Goal: Information Seeking & Learning: Learn about a topic

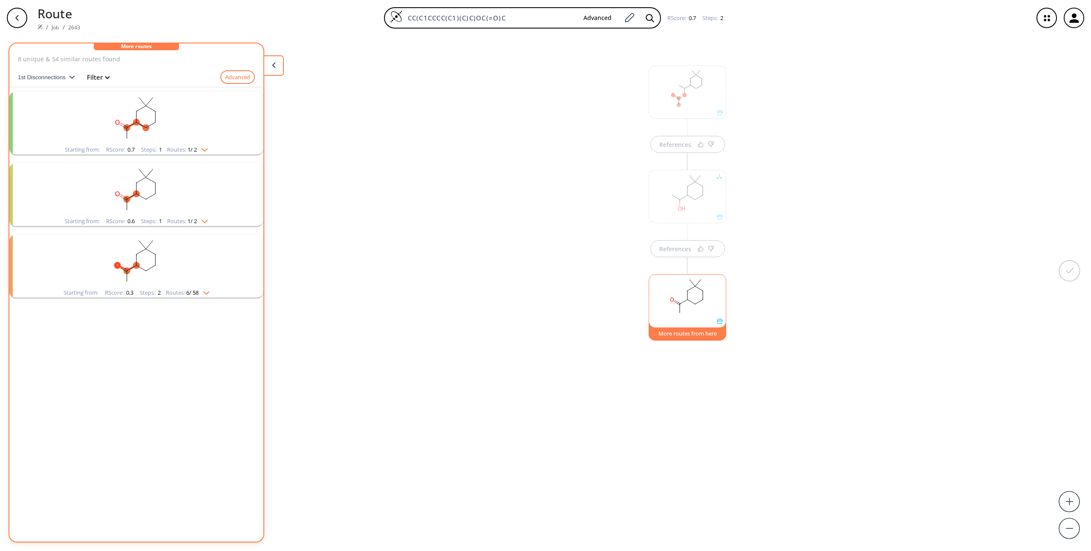
click at [520, 150] on div "References References More routes from here" at bounding box center [545, 290] width 1091 height 509
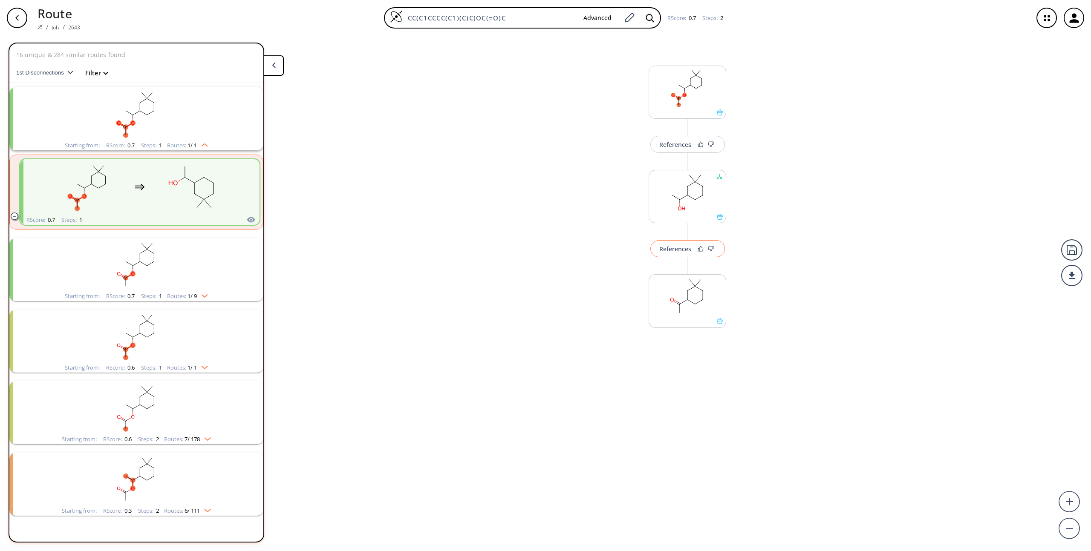
click at [671, 248] on div "References" at bounding box center [675, 249] width 32 height 6
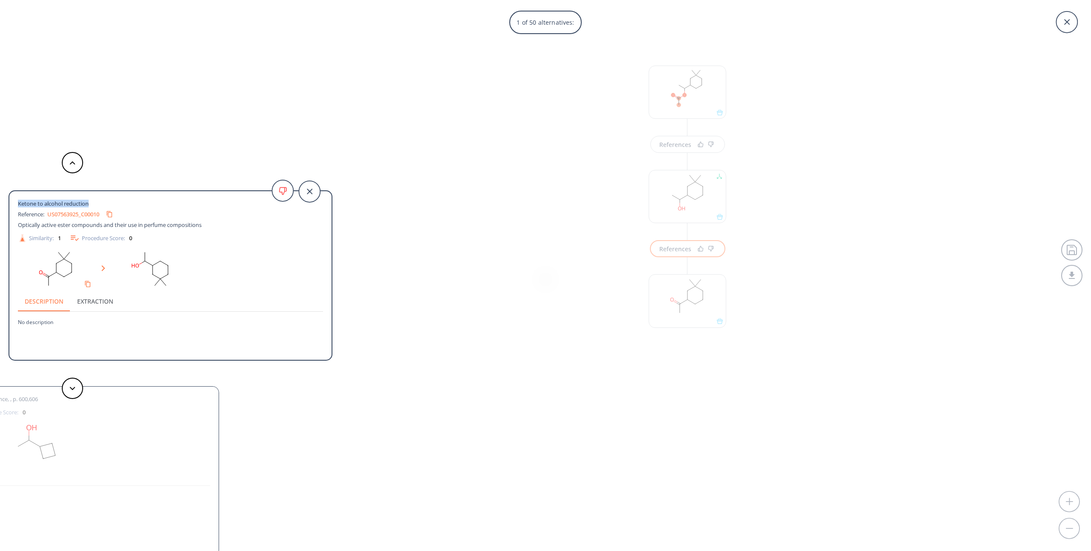
drag, startPoint x: 20, startPoint y: 203, endPoint x: 92, endPoint y: 202, distance: 71.6
click at [92, 202] on div "Ketone to alcohol reduction Reference: US07563925_C00010 Optically active ester…" at bounding box center [170, 277] width 322 height 158
click at [311, 191] on icon at bounding box center [309, 191] width 21 height 21
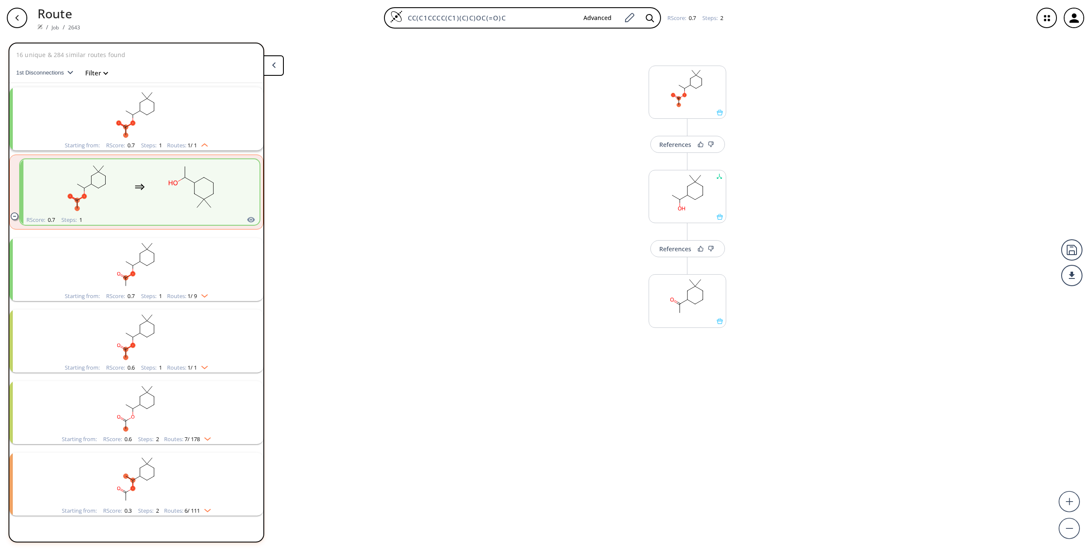
click at [491, 153] on div "References Change Clear References More routes from here" at bounding box center [545, 290] width 1091 height 509
click at [1074, 21] on icon "button" at bounding box center [1073, 17] width 9 height 9
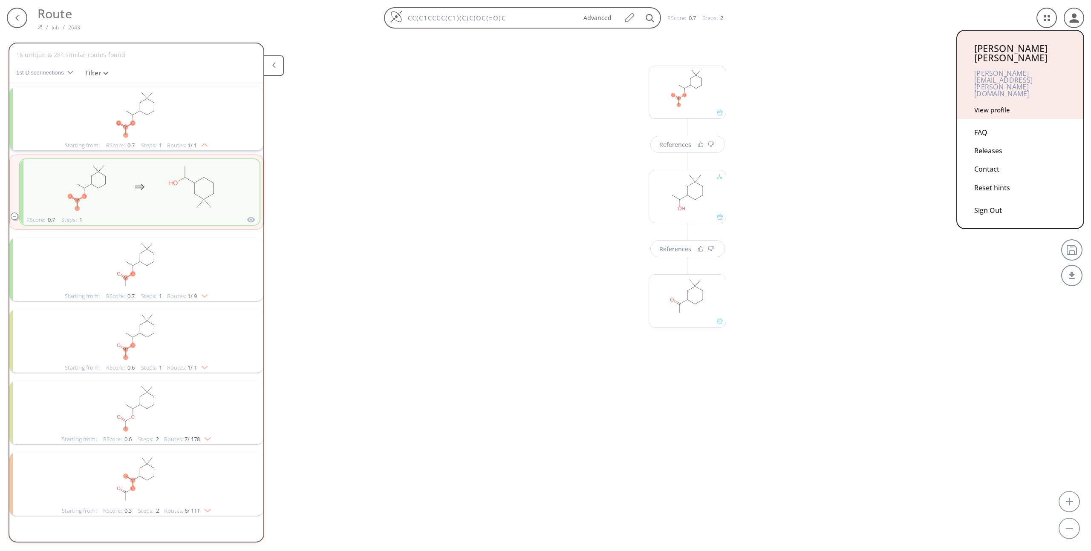
click at [1000, 106] on link "View profile" at bounding box center [992, 110] width 36 height 9
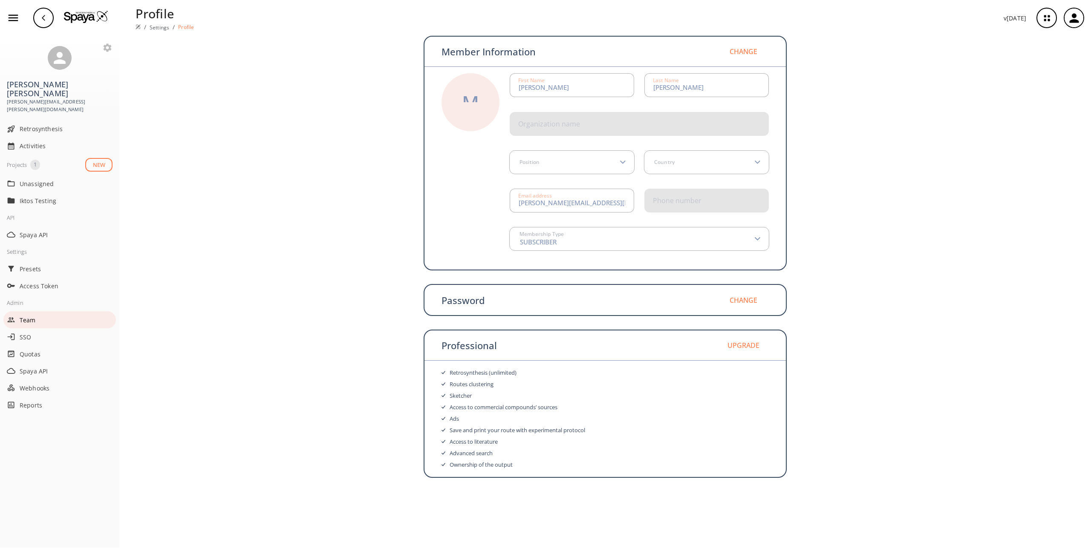
click at [28, 316] on span "Team" at bounding box center [66, 320] width 93 height 9
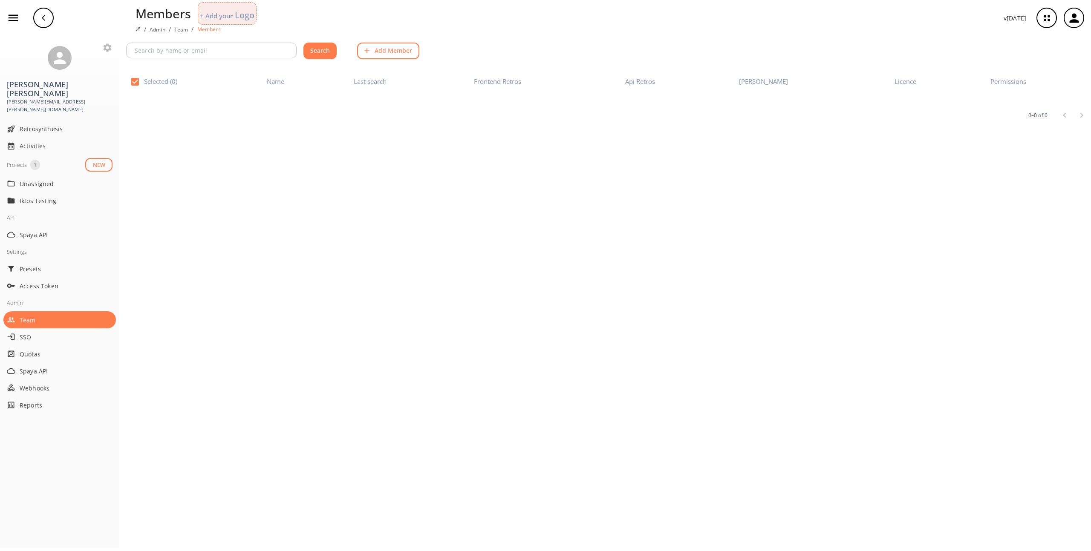
checkbox input "false"
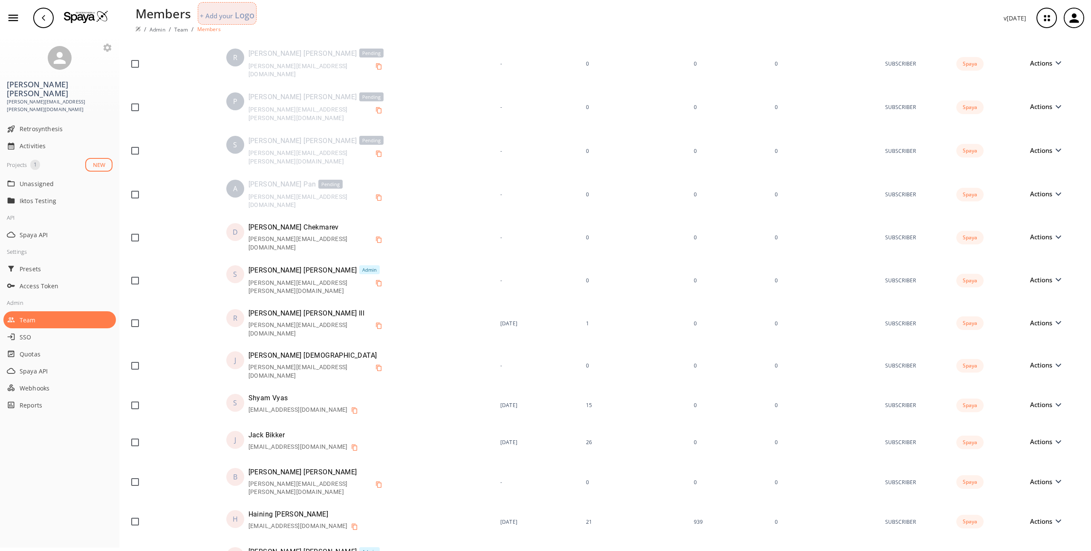
scroll to position [219, 0]
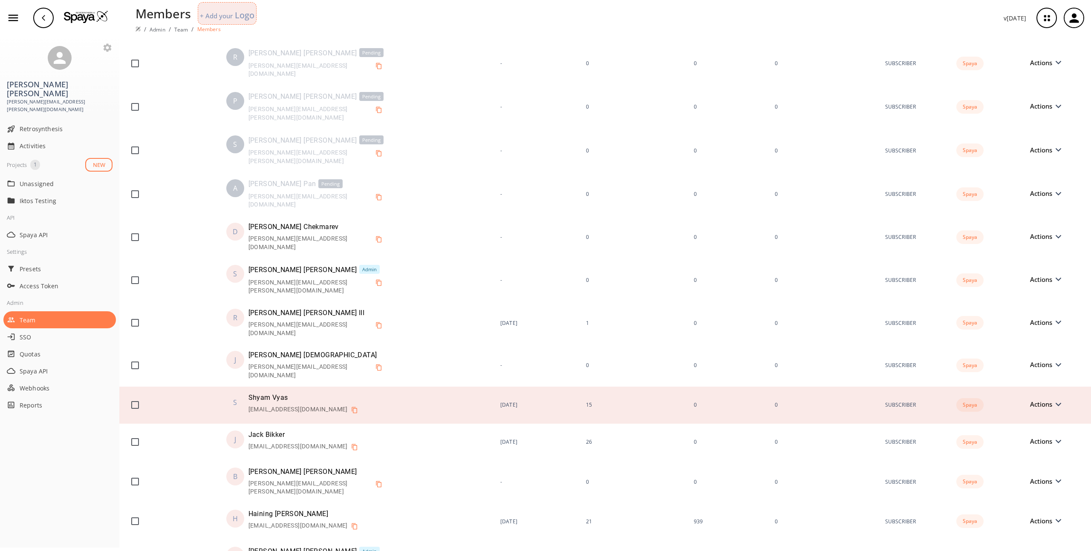
click at [1045, 401] on span "Actions" at bounding box center [1043, 404] width 26 height 6
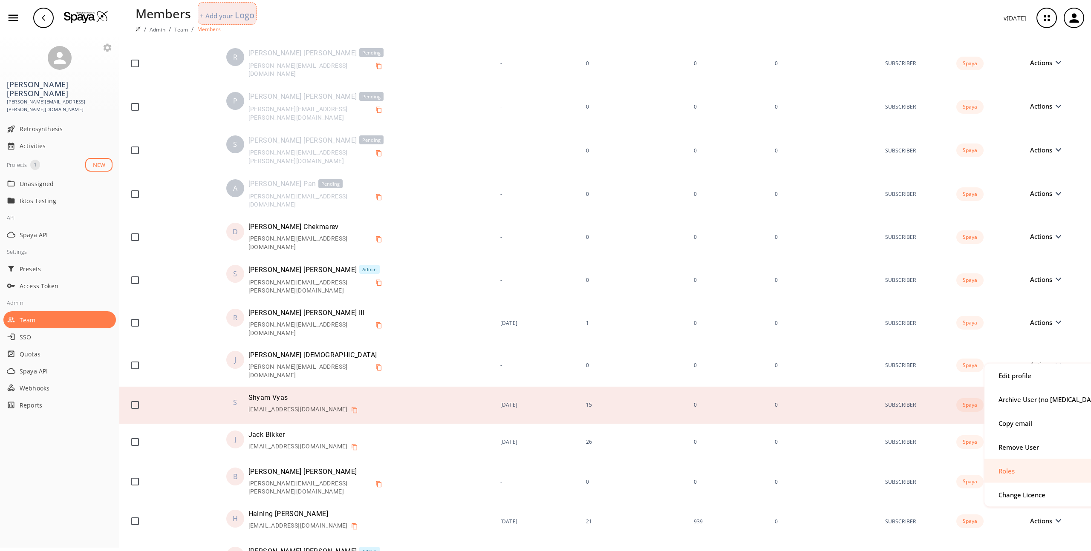
click at [1014, 472] on div "Roles" at bounding box center [1007, 471] width 16 height 6
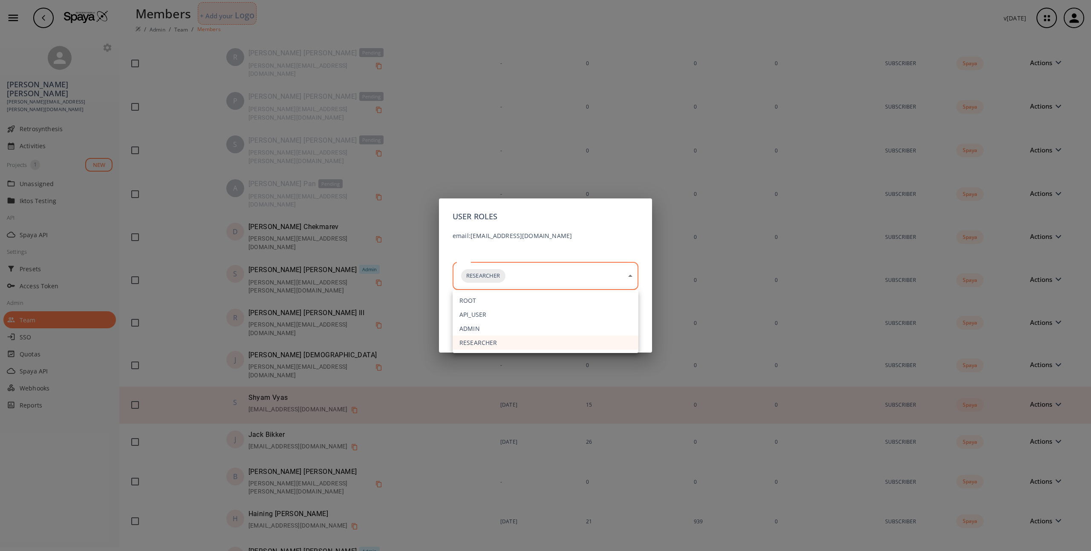
click at [577, 280] on body "Members + Add your Logo / Admin / Team / Members v 1.9.39 Matthew Medcalf matth…" at bounding box center [545, 275] width 1091 height 551
click at [473, 153] on div at bounding box center [545, 275] width 1091 height 551
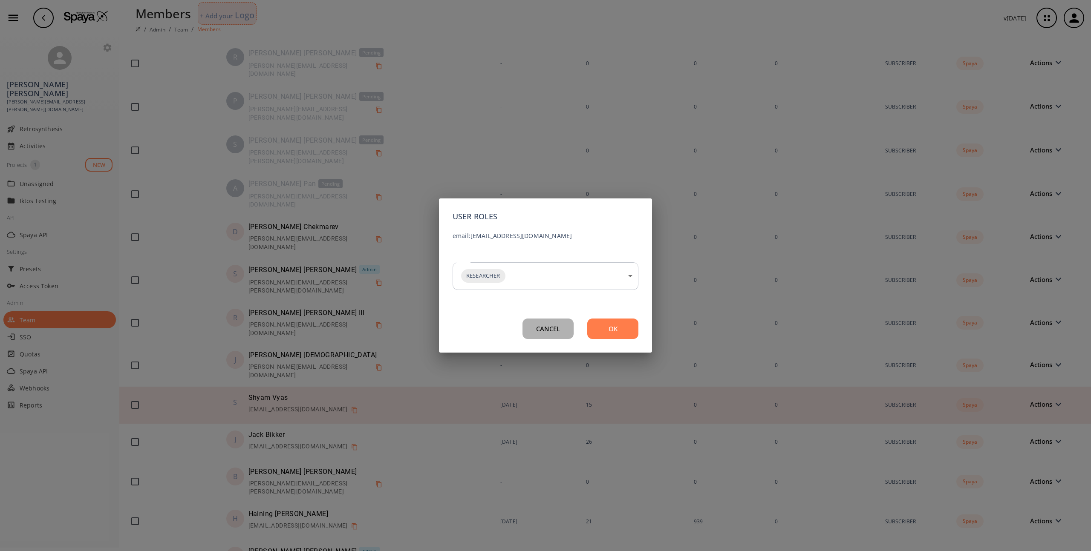
click at [549, 331] on button "CANCEL" at bounding box center [548, 329] width 51 height 20
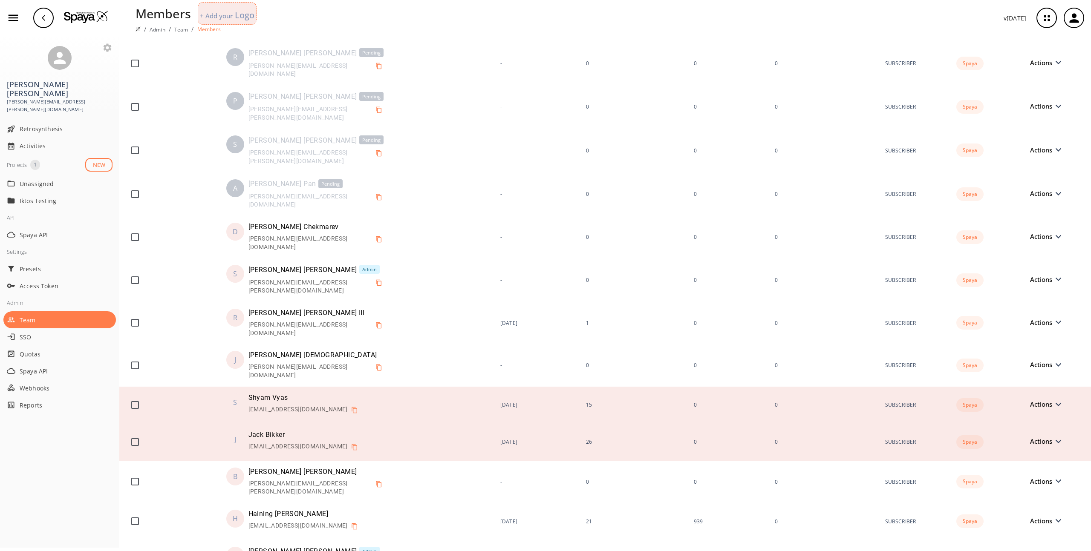
click at [1045, 439] on span "Actions" at bounding box center [1043, 442] width 26 height 6
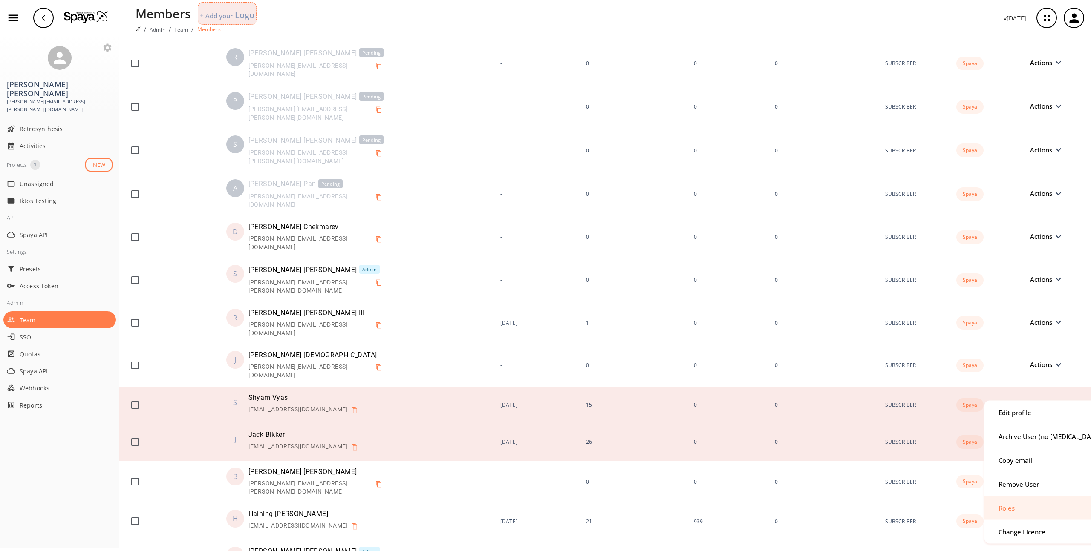
click at [1011, 508] on div "Roles" at bounding box center [1007, 508] width 16 height 6
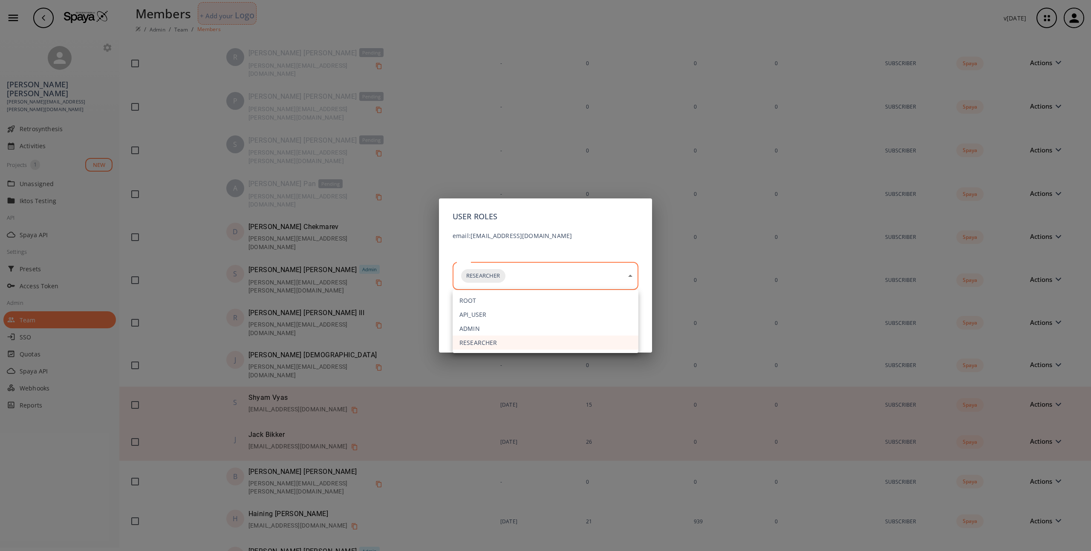
click at [573, 277] on body "Members + Add your Logo / Admin / Team / Members v 1.9.39 Matthew Medcalf matth…" at bounding box center [545, 275] width 1091 height 551
click at [480, 331] on li "ADMIN" at bounding box center [546, 329] width 186 height 14
type input "RESEARCHER,ADMIN"
click at [571, 222] on div at bounding box center [545, 275] width 1091 height 551
click at [618, 329] on button "OK" at bounding box center [612, 329] width 51 height 20
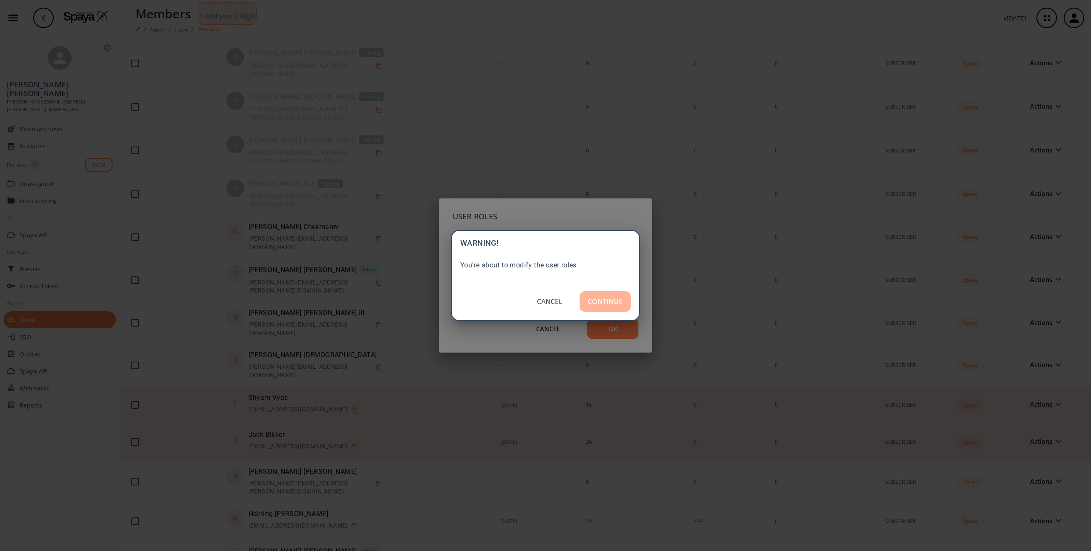
click at [595, 297] on button "CONTINUE" at bounding box center [605, 302] width 51 height 20
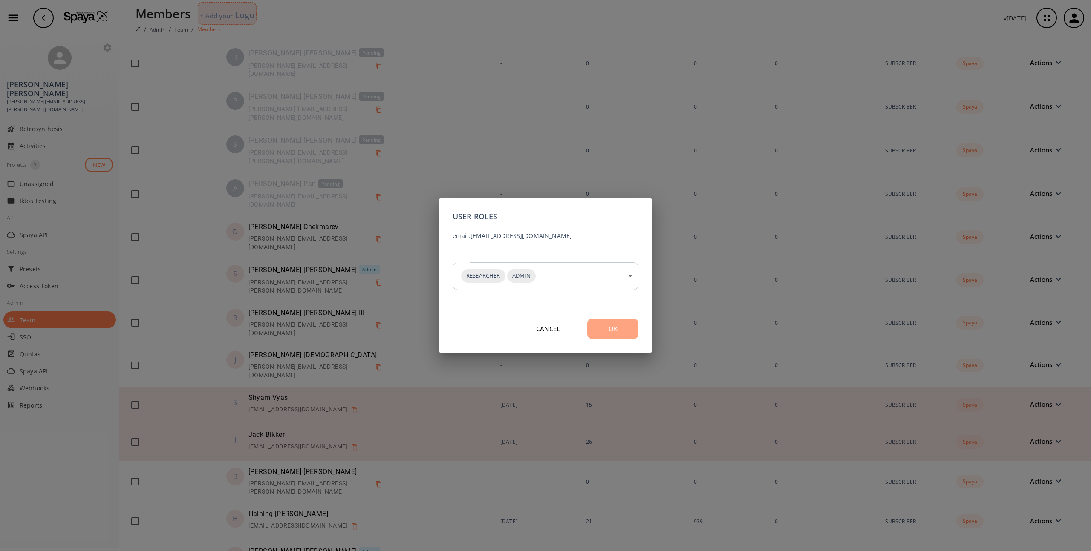
click at [601, 323] on button "OK" at bounding box center [612, 329] width 51 height 20
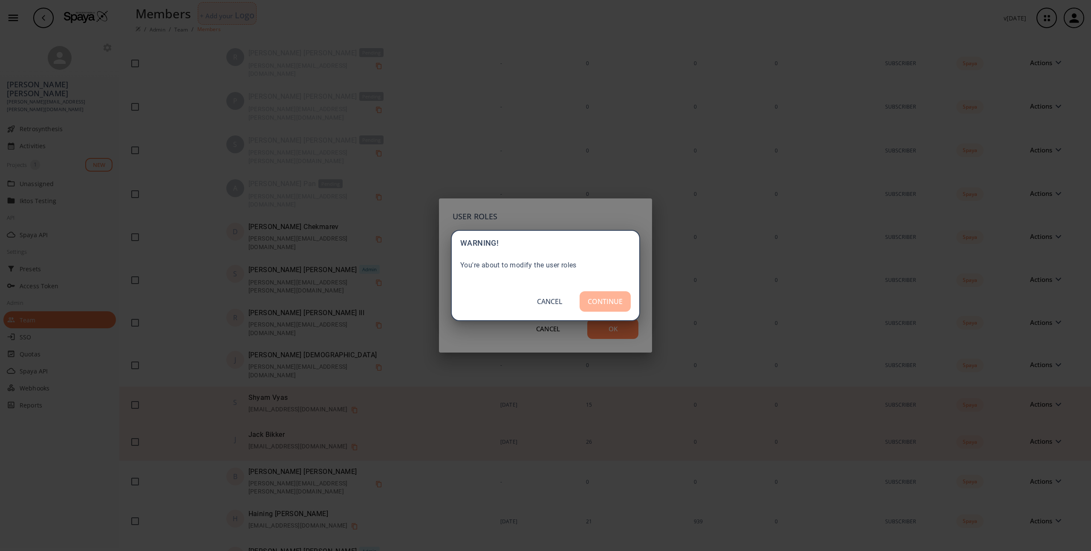
click at [606, 297] on button "CONTINUE" at bounding box center [605, 302] width 51 height 20
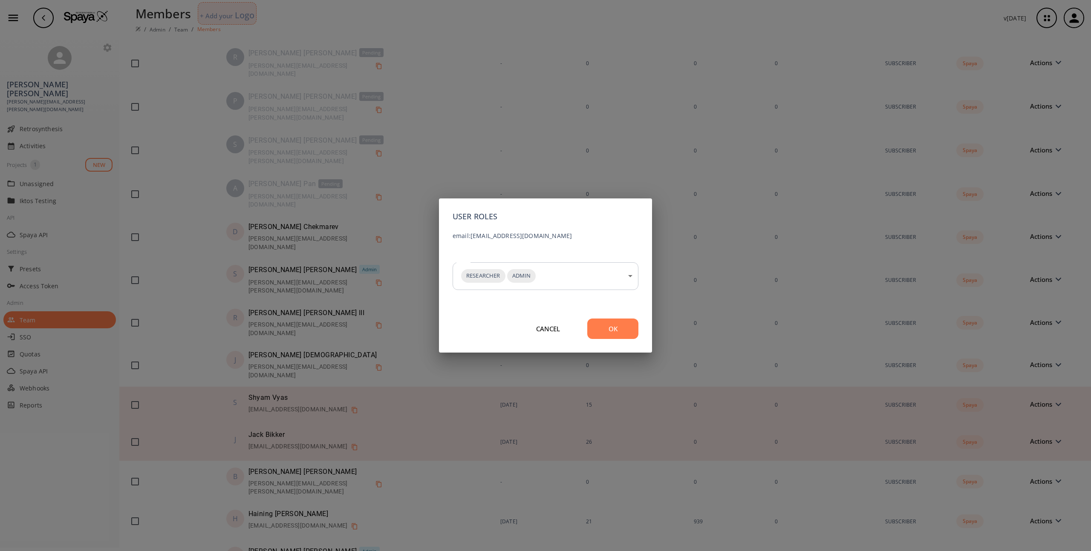
click at [550, 329] on button "CANCEL" at bounding box center [548, 329] width 51 height 20
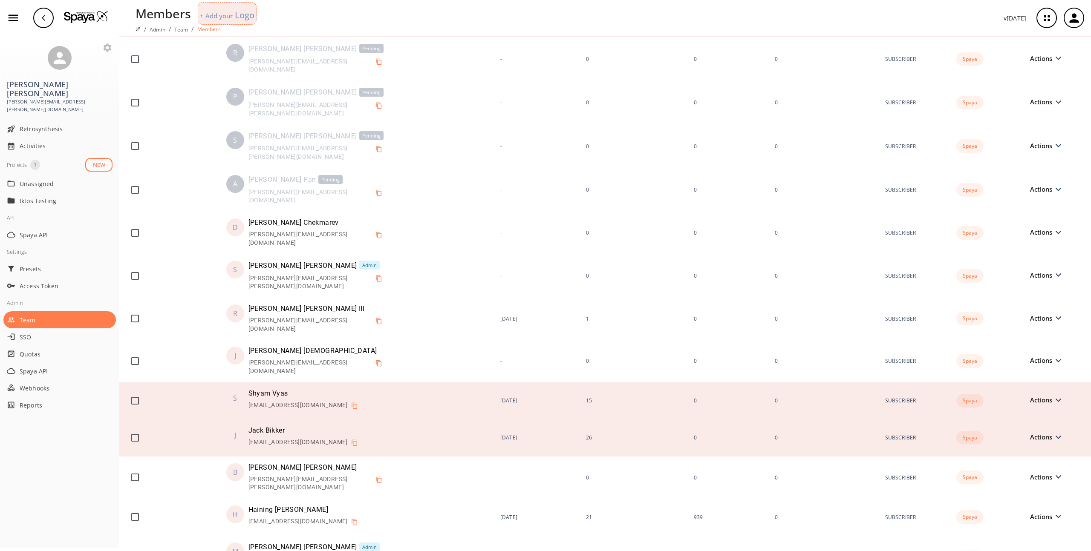
scroll to position [0, 0]
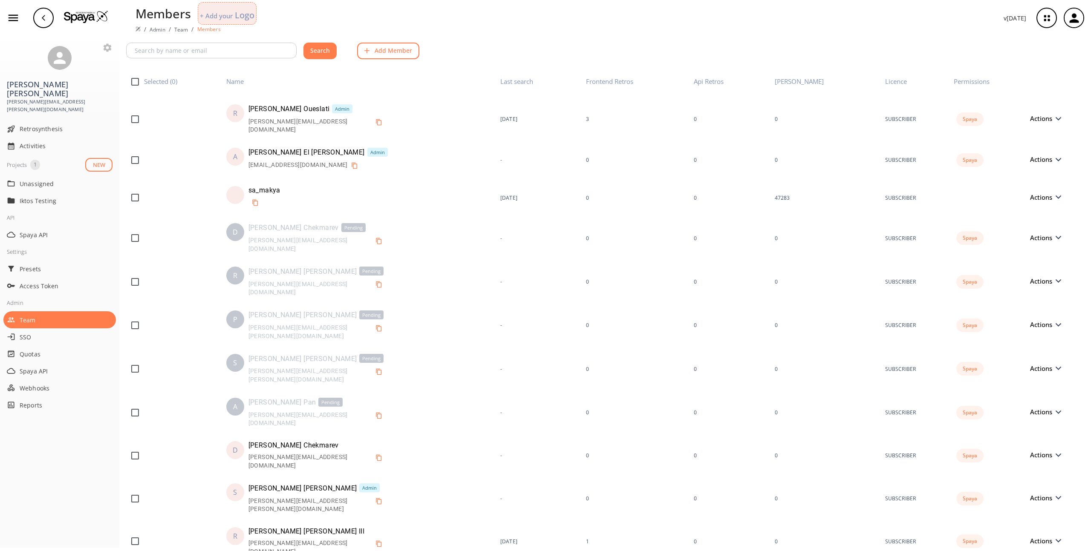
click at [90, 14] on img at bounding box center [86, 16] width 44 height 13
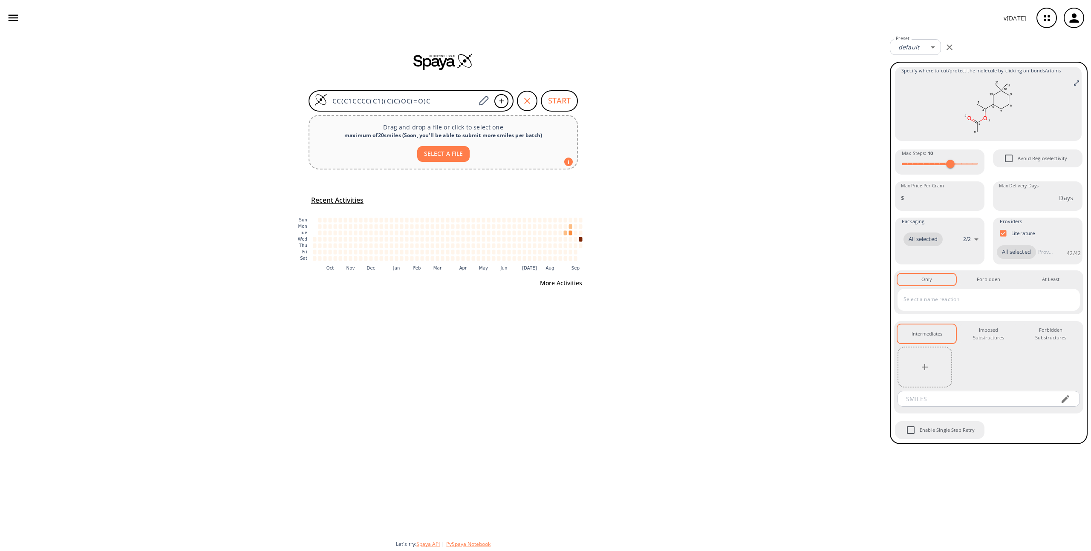
click at [1075, 20] on icon "button" at bounding box center [1073, 17] width 9 height 9
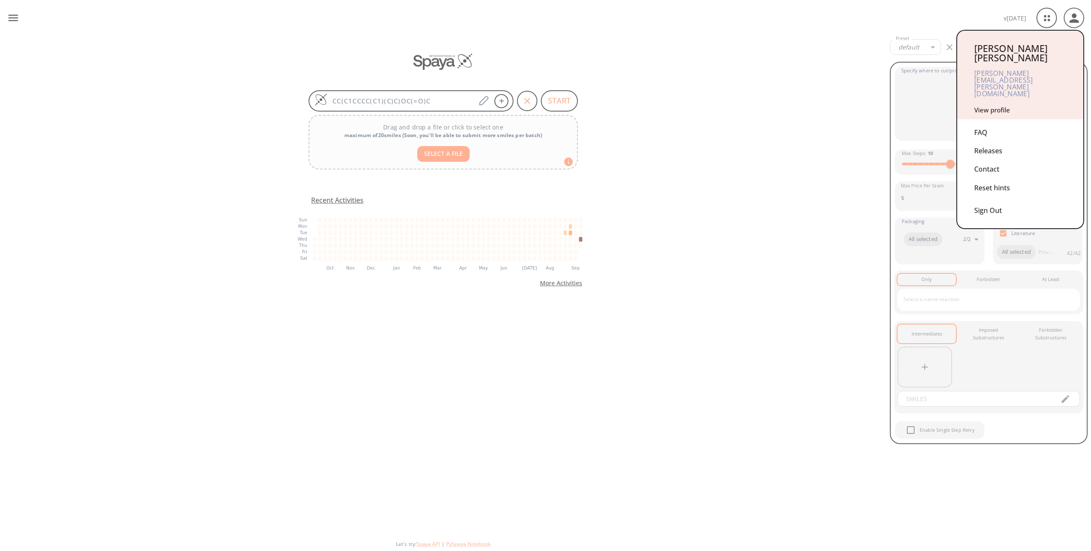
click at [993, 106] on link "View profile" at bounding box center [992, 110] width 36 height 9
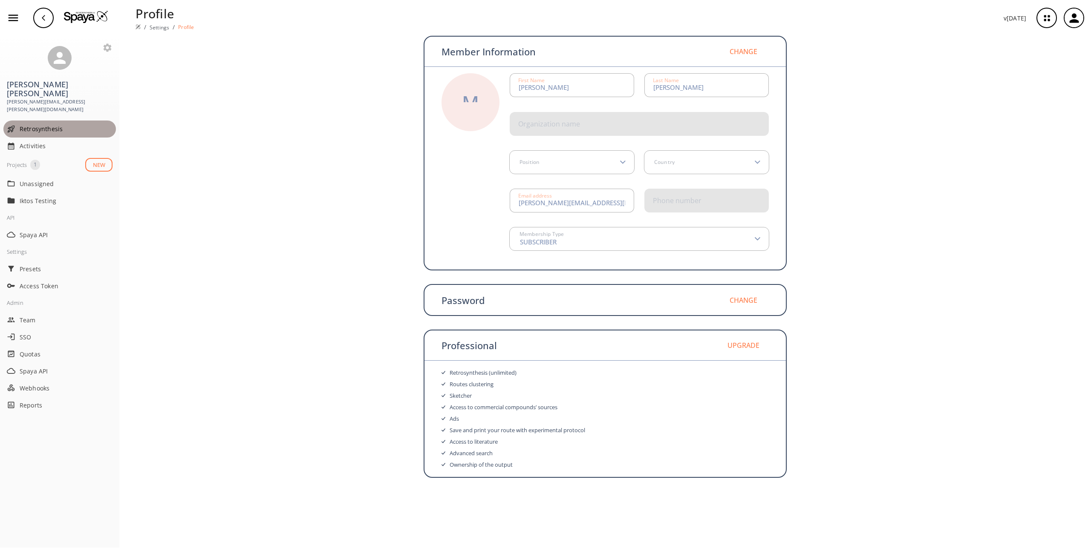
click at [35, 121] on div "Retrosynthesis" at bounding box center [59, 129] width 113 height 17
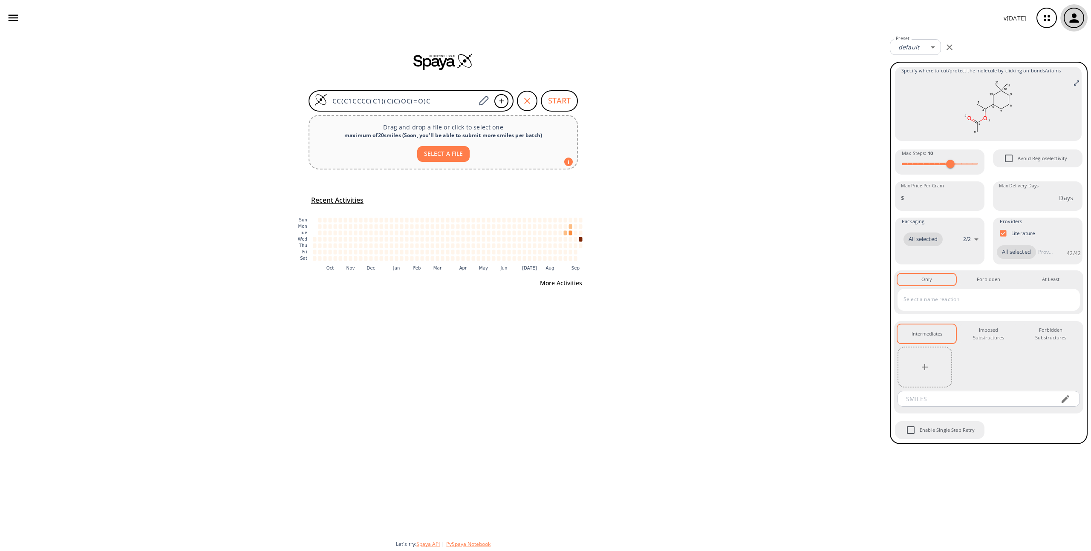
click at [1068, 20] on icon "button" at bounding box center [1074, 18] width 14 height 14
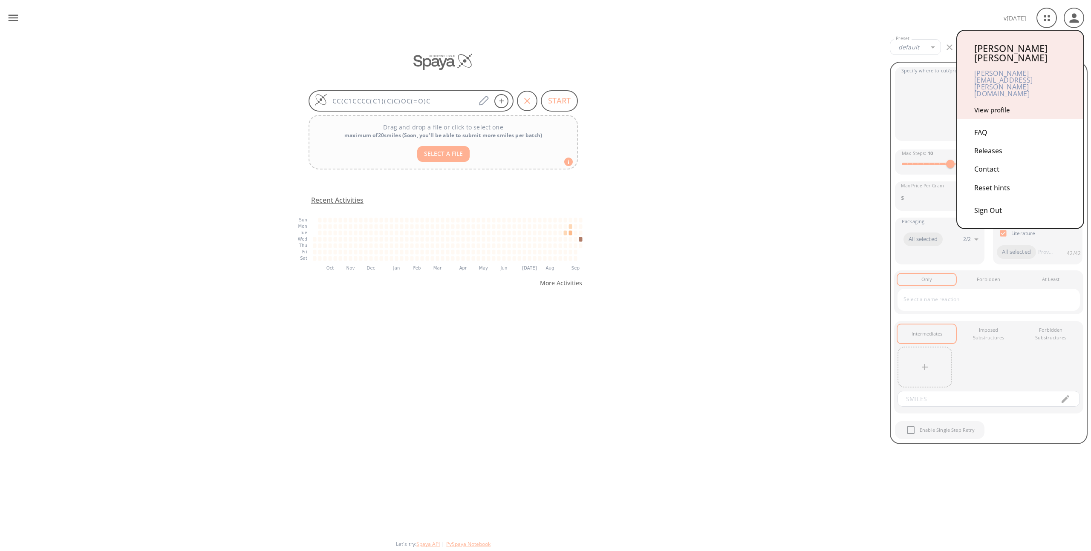
click at [992, 106] on link "View profile" at bounding box center [992, 110] width 36 height 9
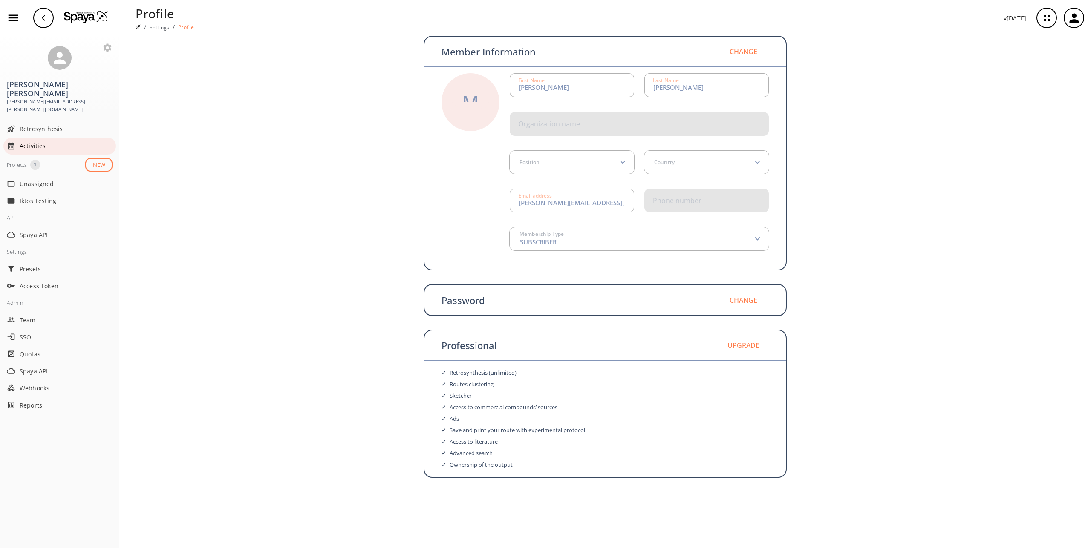
click at [46, 141] on span "Activities" at bounding box center [66, 145] width 93 height 9
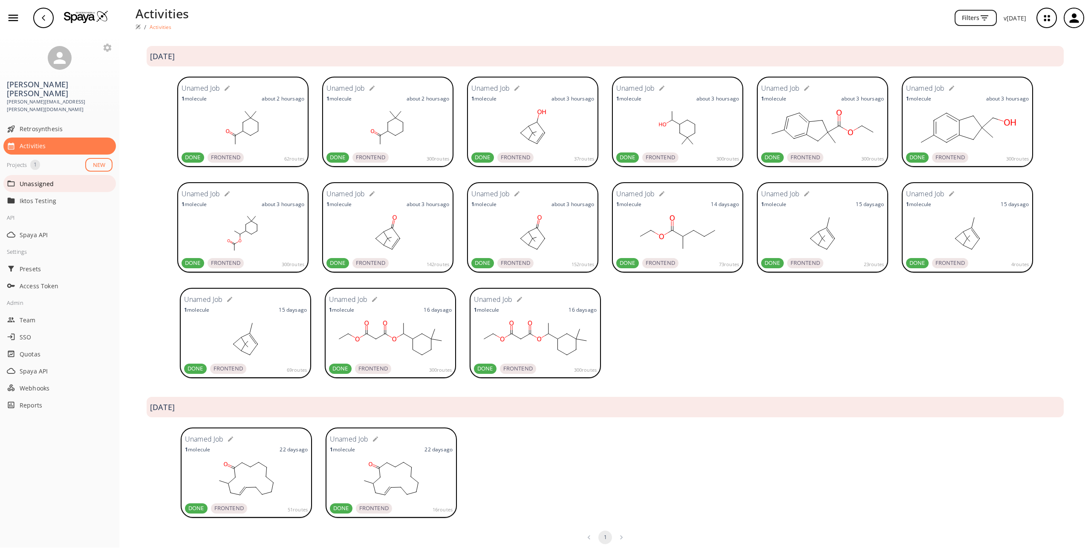
click at [39, 179] on span "Unassigned" at bounding box center [66, 183] width 93 height 9
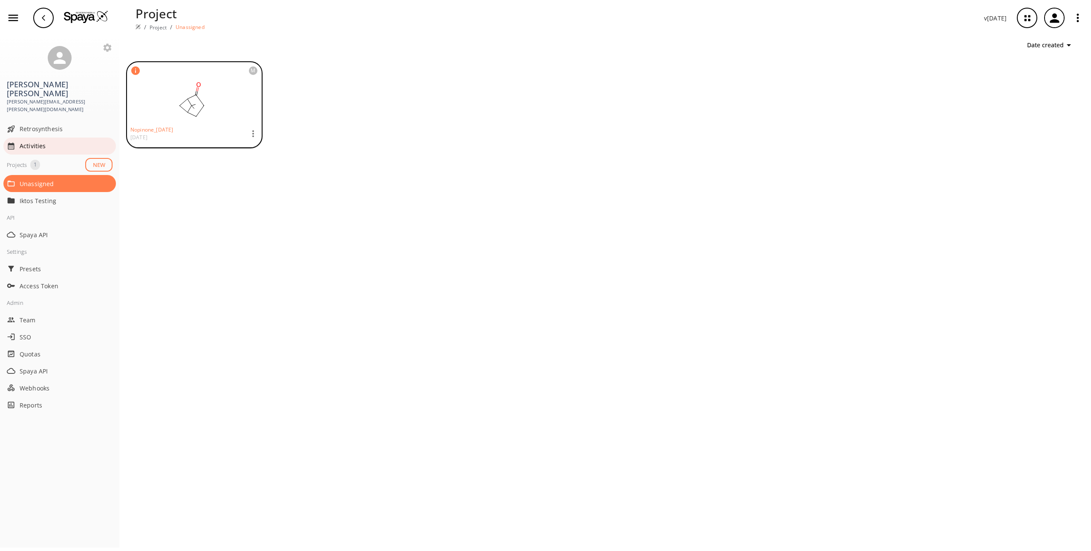
click at [38, 141] on span "Activities" at bounding box center [66, 145] width 93 height 9
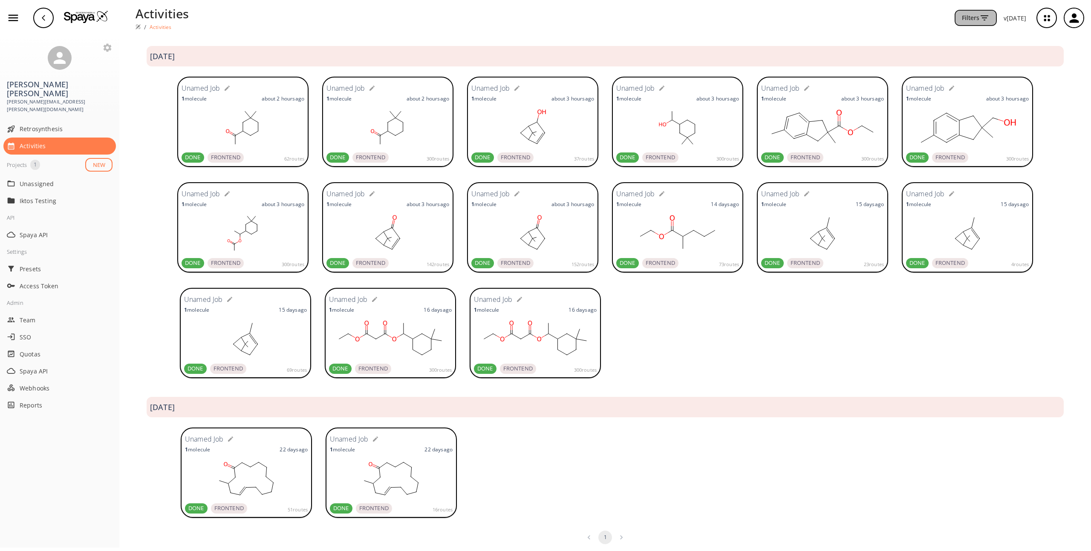
click at [984, 20] on icon "button" at bounding box center [984, 18] width 10 height 10
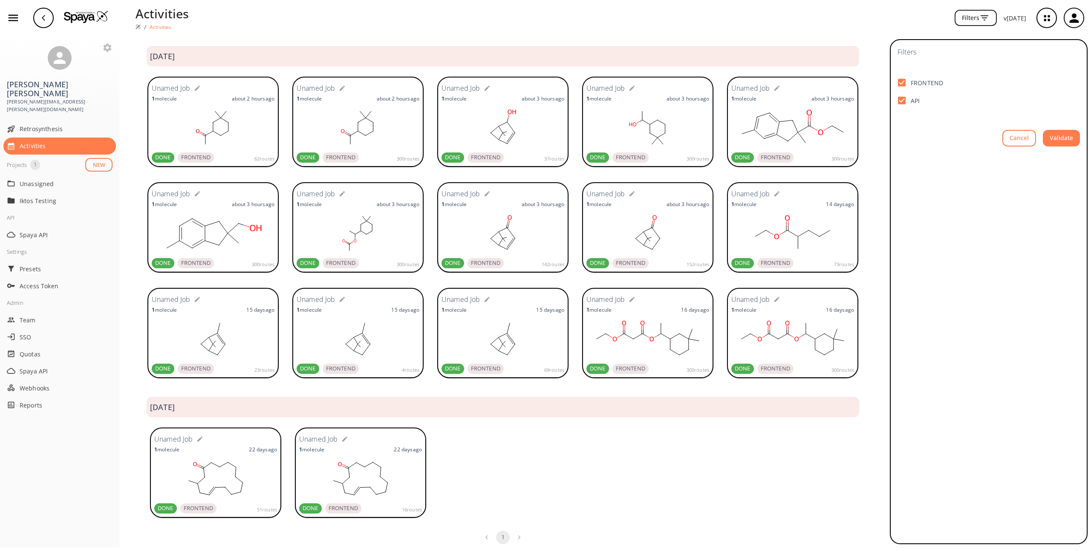
click at [94, 18] on img at bounding box center [86, 16] width 44 height 13
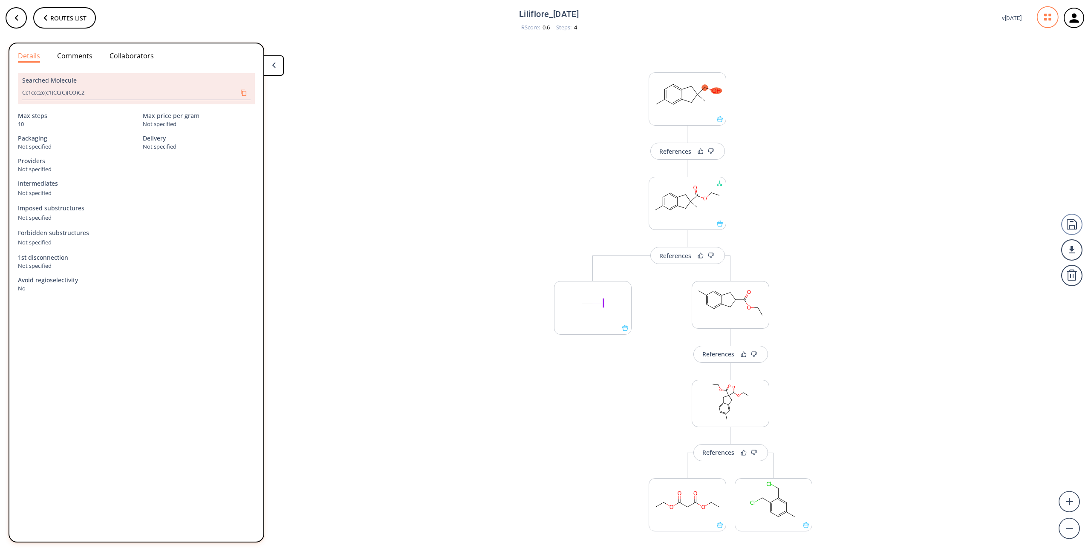
scroll to position [27, 0]
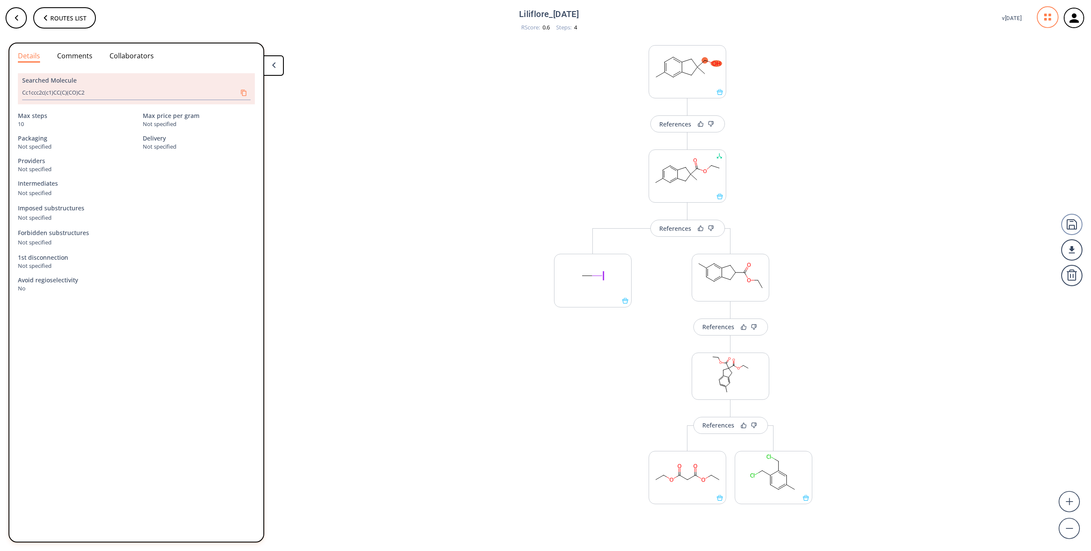
drag, startPoint x: 508, startPoint y: 14, endPoint x: 592, endPoint y: 15, distance: 84.0
click at [592, 15] on div "Routes list Liliflore_[DATE] RScore : 0.6 Steps : 4 v [DATE]" at bounding box center [545, 18] width 1091 height 37
click at [809, 92] on div "References Change Clear References More routes from here More routes from here …" at bounding box center [687, 305] width 292 height 570
click at [791, 79] on div "References Change Clear References More routes from here More routes from here …" at bounding box center [687, 305] width 292 height 570
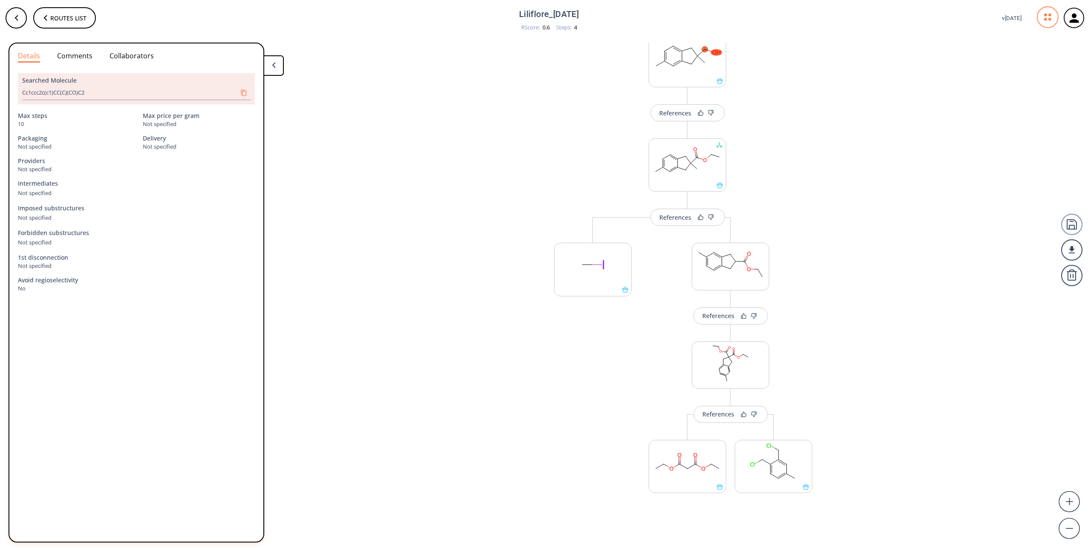
scroll to position [48, 0]
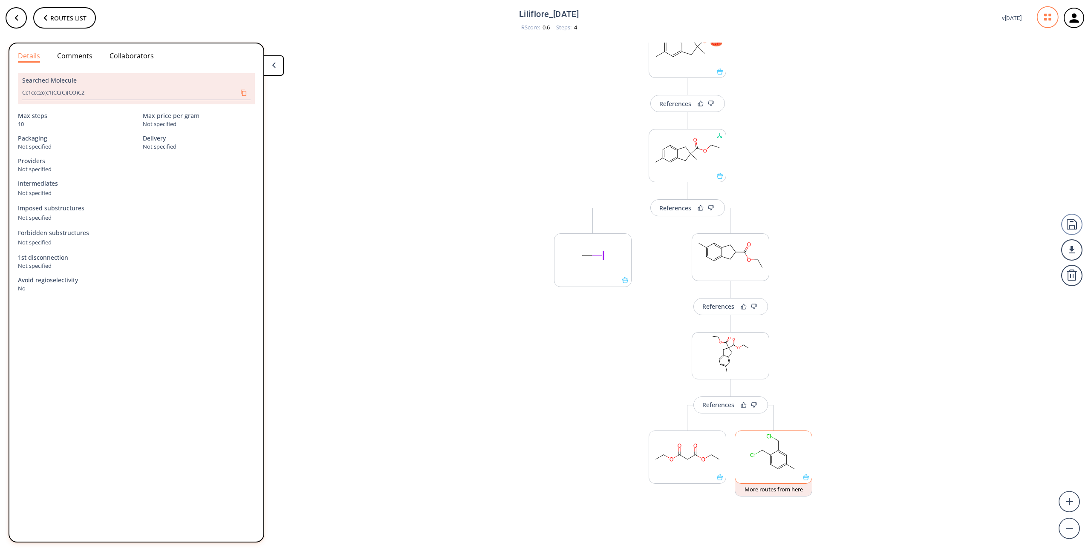
click at [807, 479] on icon at bounding box center [806, 478] width 6 height 6
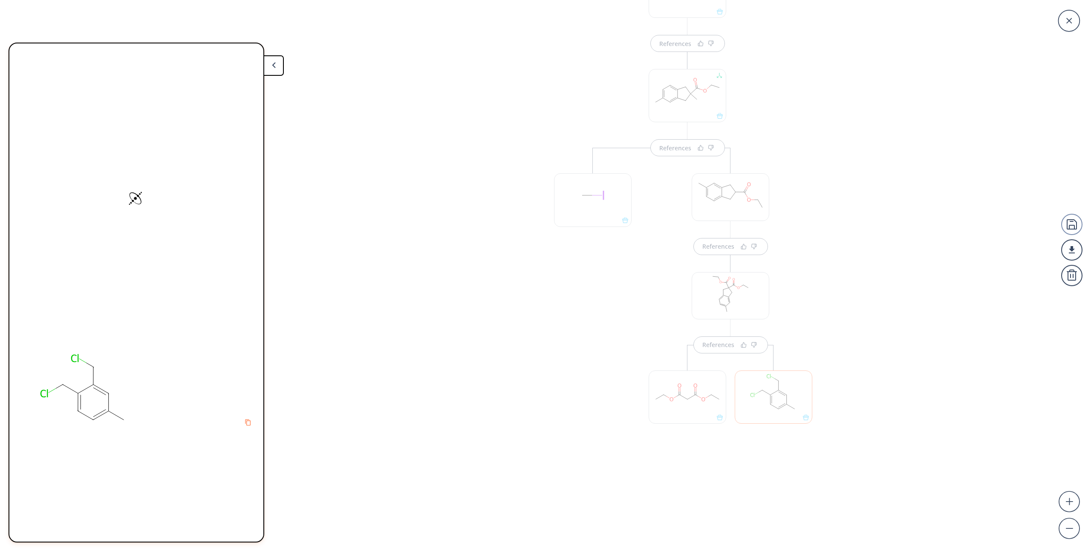
scroll to position [66, 0]
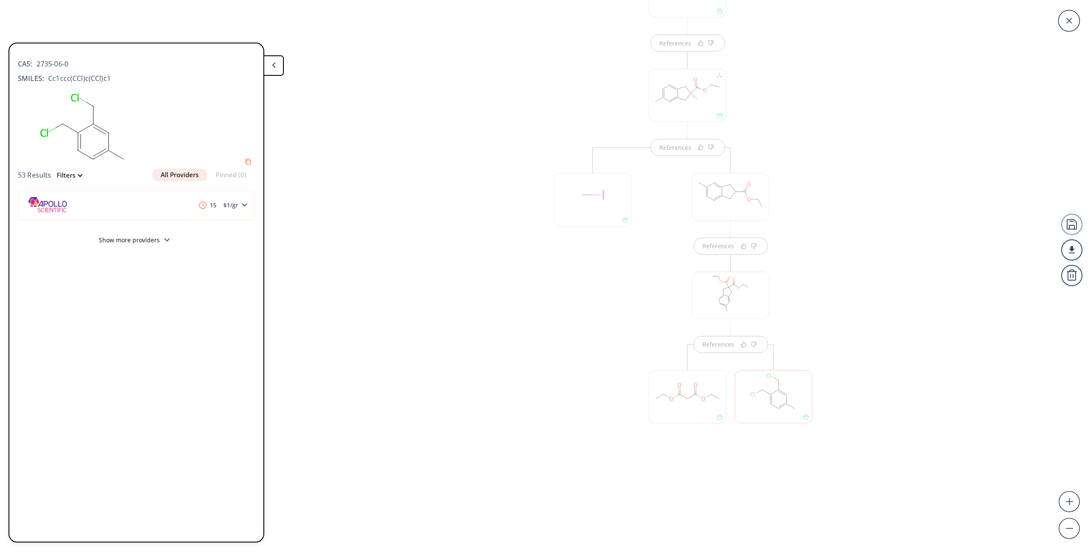
click at [139, 238] on button "Show more providers" at bounding box center [136, 241] width 237 height 20
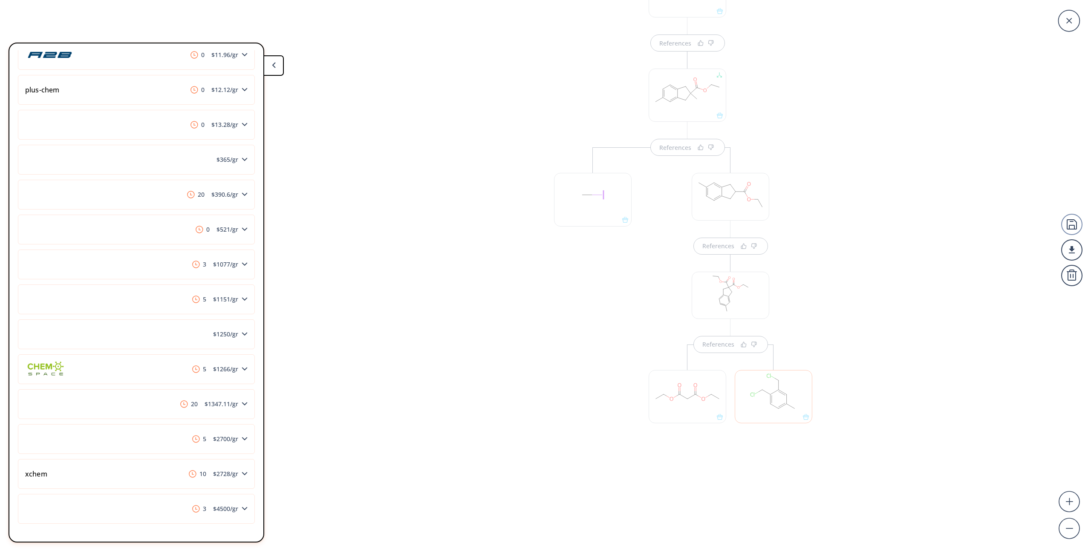
scroll to position [0, 0]
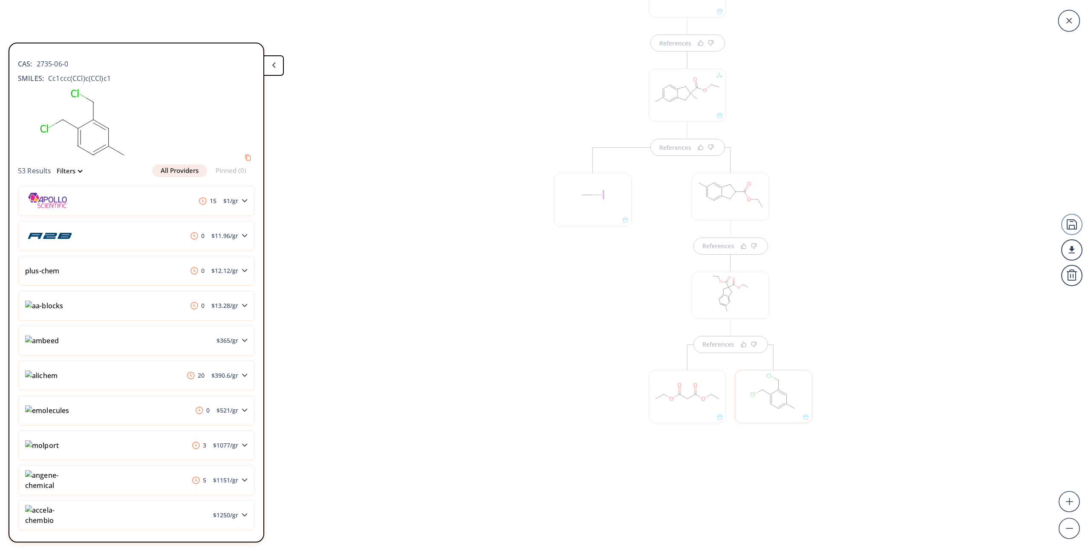
click at [459, 277] on div "References References References References" at bounding box center [545, 254] width 1091 height 509
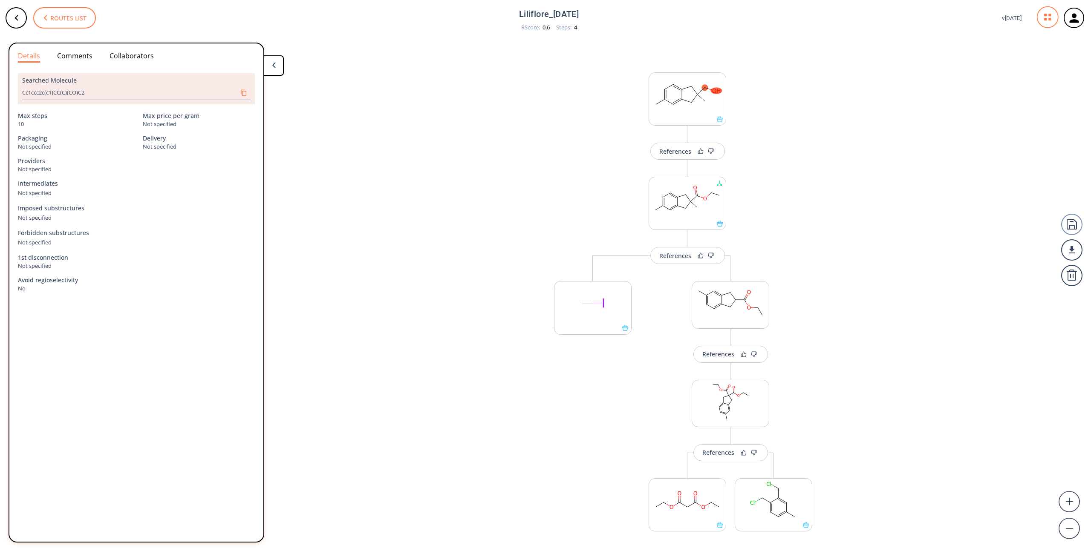
click at [55, 19] on span "Routes list" at bounding box center [68, 18] width 36 height 6
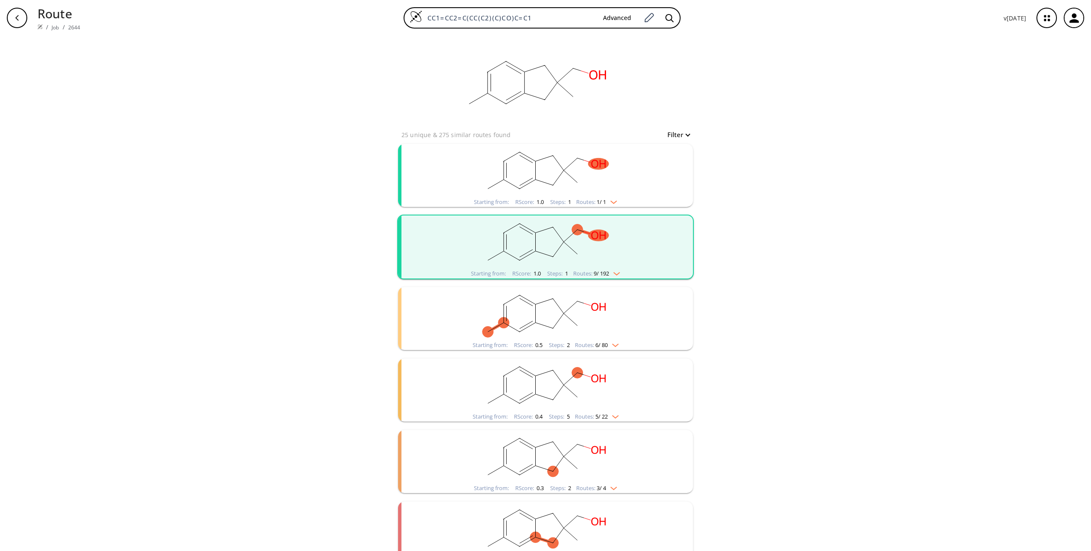
click at [615, 175] on rect "clusters" at bounding box center [546, 170] width 222 height 53
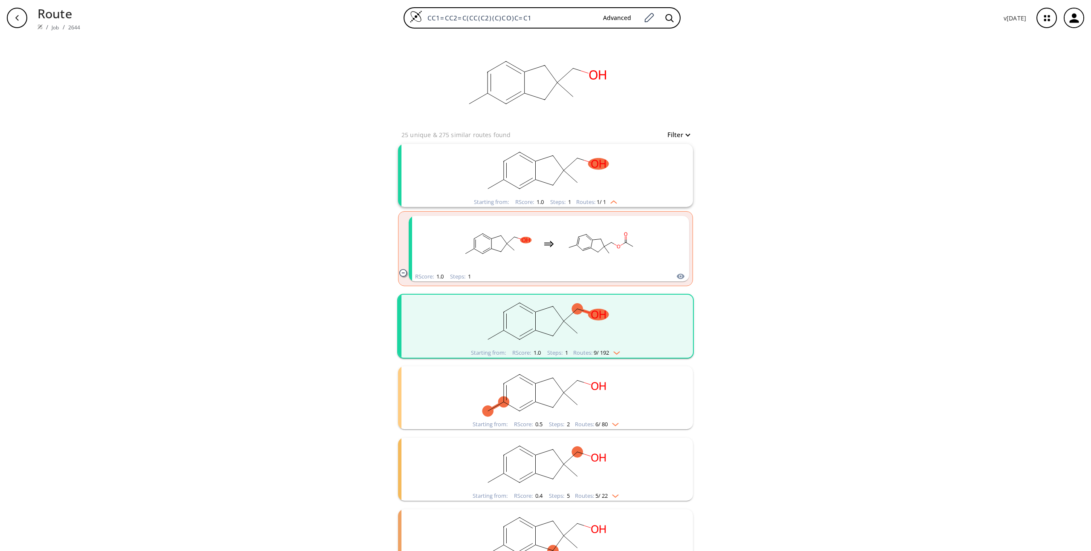
click at [561, 178] on rect "clusters" at bounding box center [546, 170] width 222 height 53
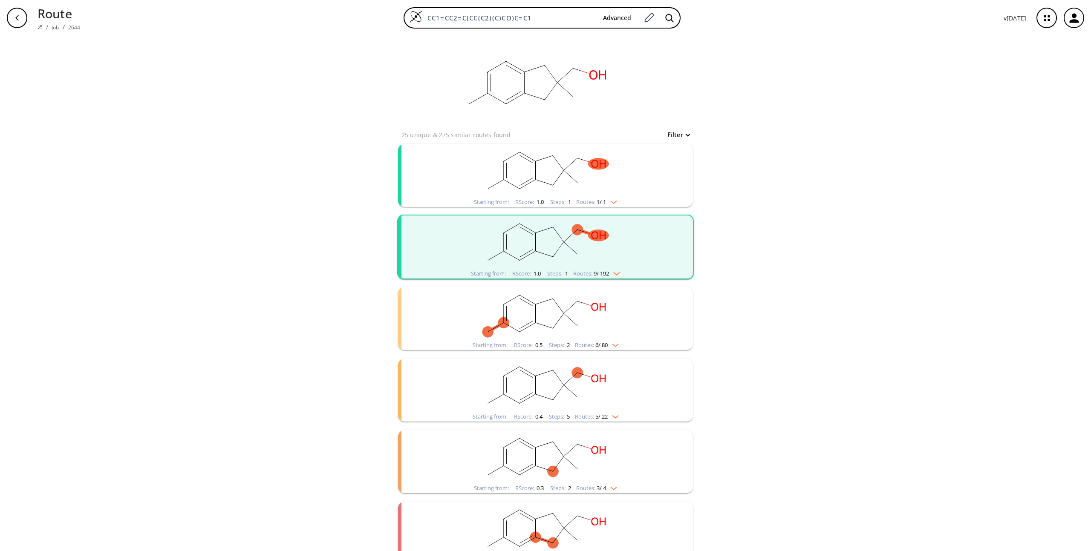
click at [560, 245] on ellipse "clusters" at bounding box center [563, 242] width 11 height 11
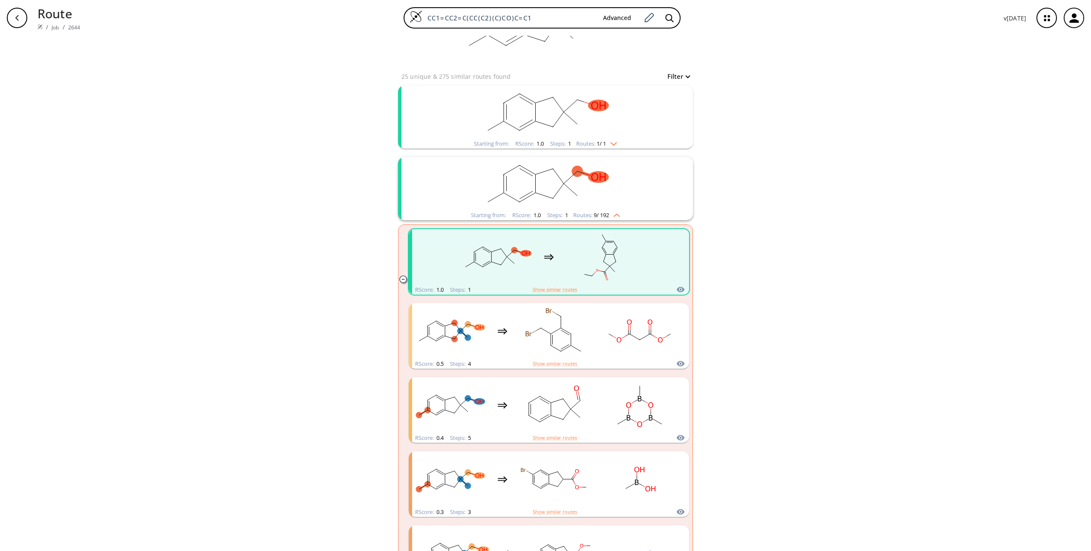
scroll to position [60, 0]
click at [601, 338] on div "clusters" at bounding box center [587, 330] width 351 height 56
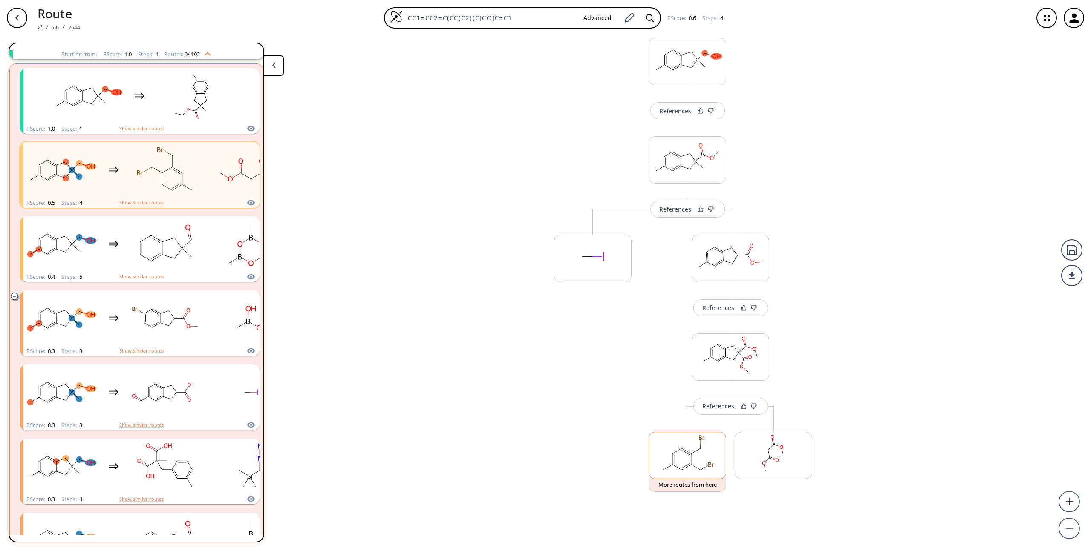
scroll to position [32, 0]
click at [17, 23] on div "button" at bounding box center [17, 18] width 20 height 20
